Goal: Information Seeking & Learning: Learn about a topic

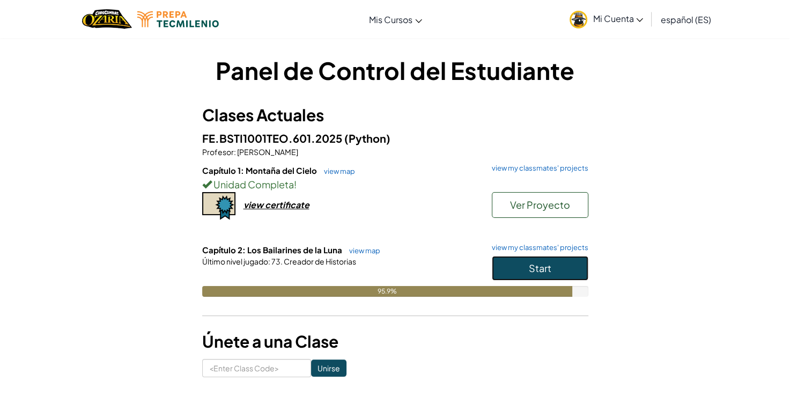
click at [543, 269] on span "Start" at bounding box center [540, 268] width 23 height 12
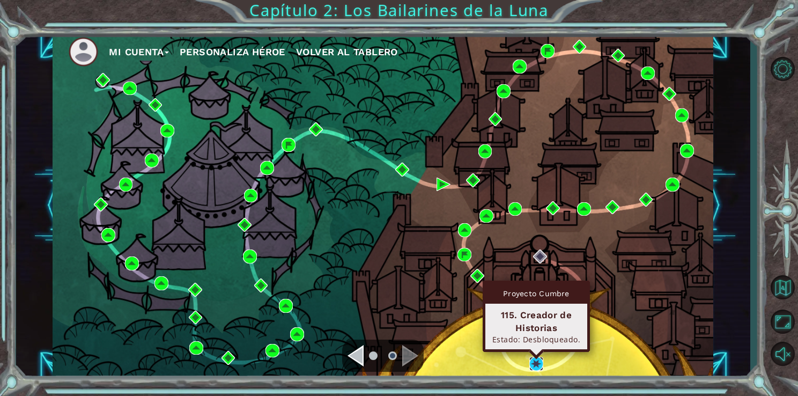
click at [533, 359] on img at bounding box center [536, 364] width 14 height 14
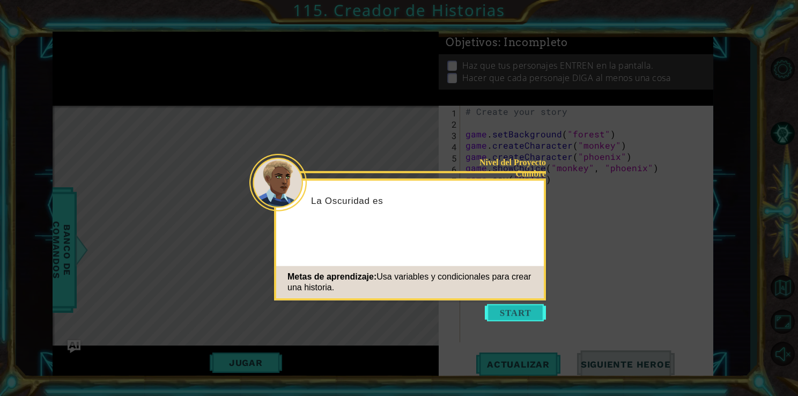
click at [498, 316] on button "Start" at bounding box center [515, 312] width 61 height 17
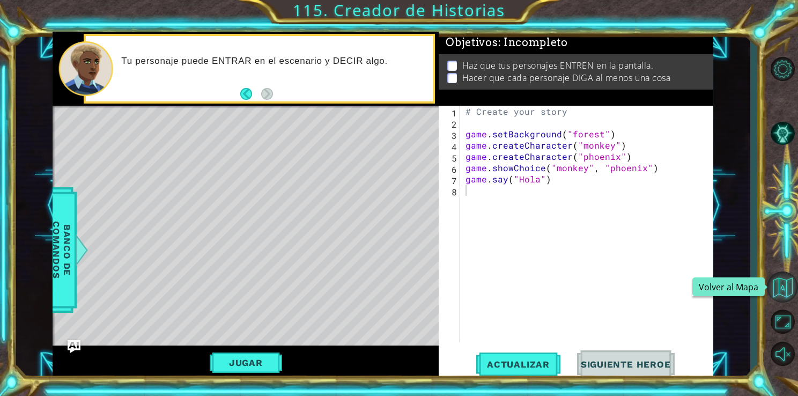
click at [771, 283] on button "Volver al Mapa" at bounding box center [782, 286] width 31 height 31
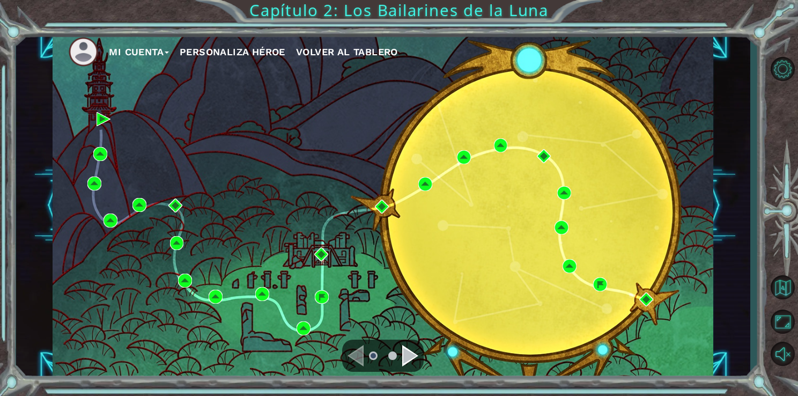
click at [404, 353] on div "Navigate to the next page" at bounding box center [410, 355] width 16 height 21
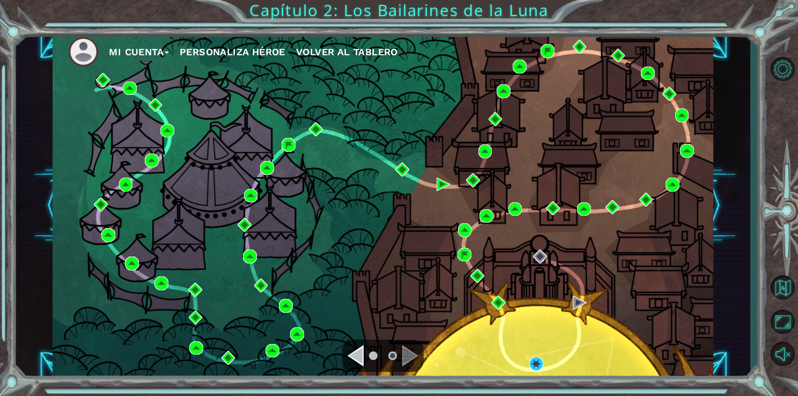
click at [363, 357] on div "Navigate to the previous page" at bounding box center [356, 355] width 16 height 21
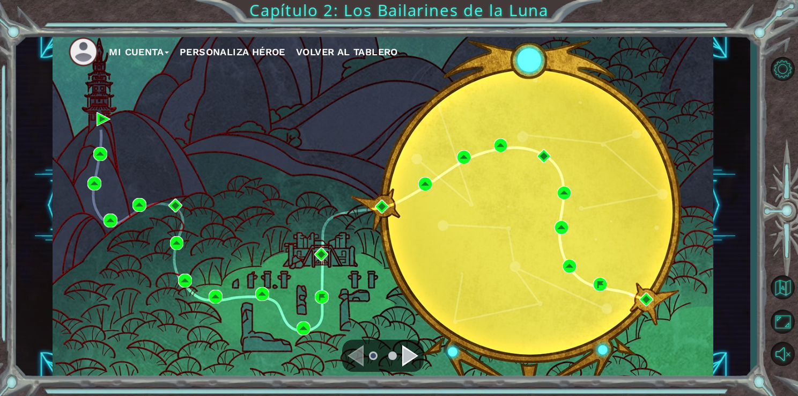
click at [409, 348] on div "Navigate to the next page" at bounding box center [410, 355] width 16 height 21
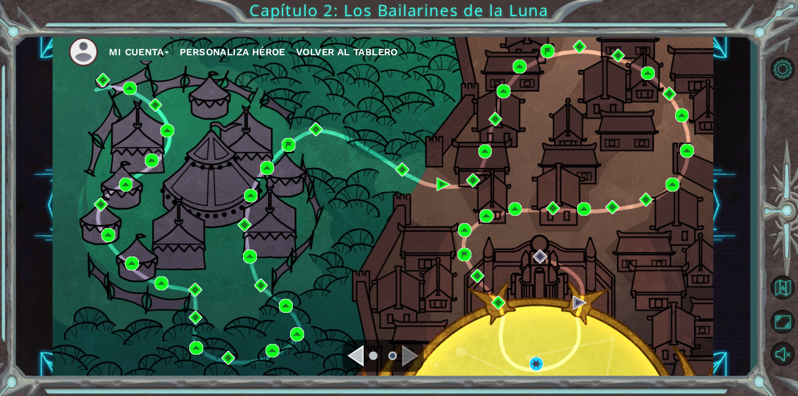
click at [360, 365] on div "Navigate to the previous page" at bounding box center [356, 355] width 16 height 21
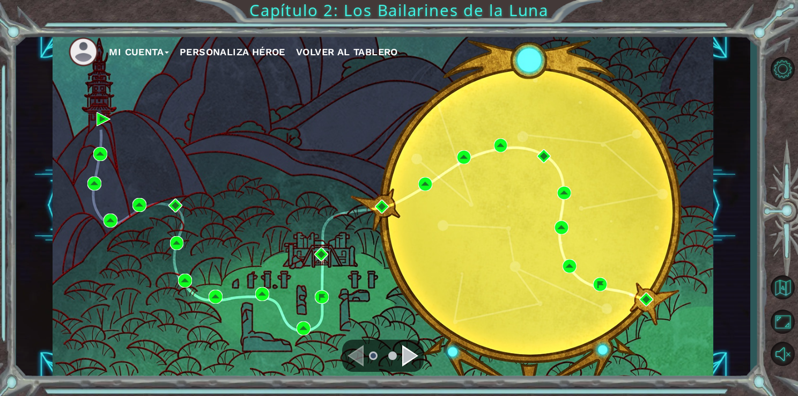
click at [402, 352] on div "Navigate to the next page" at bounding box center [410, 355] width 16 height 21
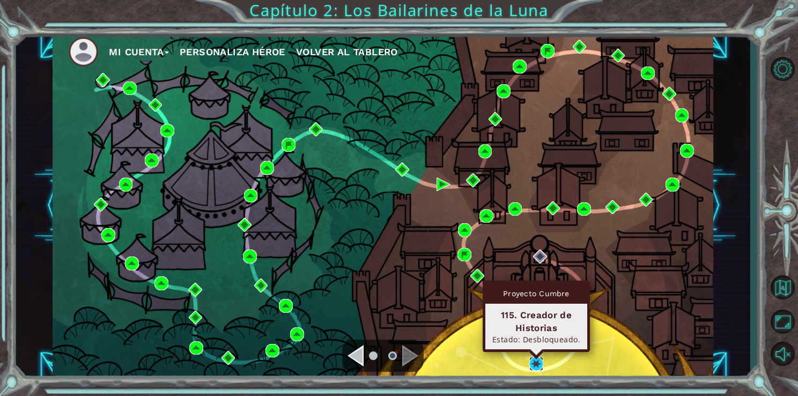
click at [539, 359] on img at bounding box center [536, 364] width 14 height 14
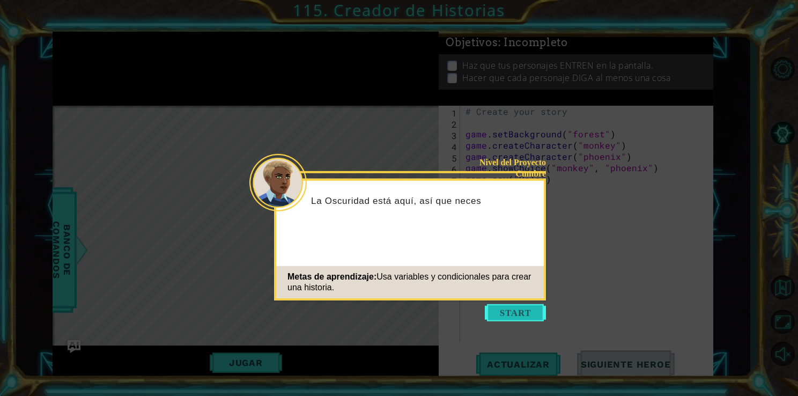
click at [509, 318] on button "Start" at bounding box center [515, 312] width 61 height 17
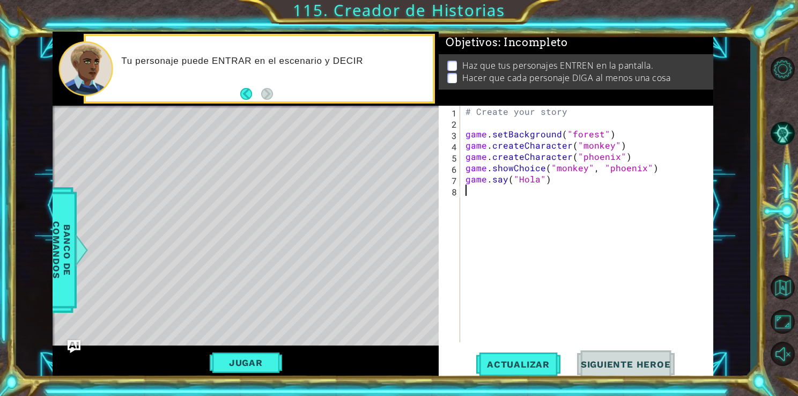
drag, startPoint x: 499, startPoint y: 209, endPoint x: 499, endPoint y: 297, distance: 88.0
click at [499, 297] on div "# Create your story game . setBackground ( "forest" ) game . createCharacter ( …" at bounding box center [589, 235] width 253 height 259
click at [505, 366] on span "Actualizar" at bounding box center [518, 364] width 84 height 11
